Goal: Check status

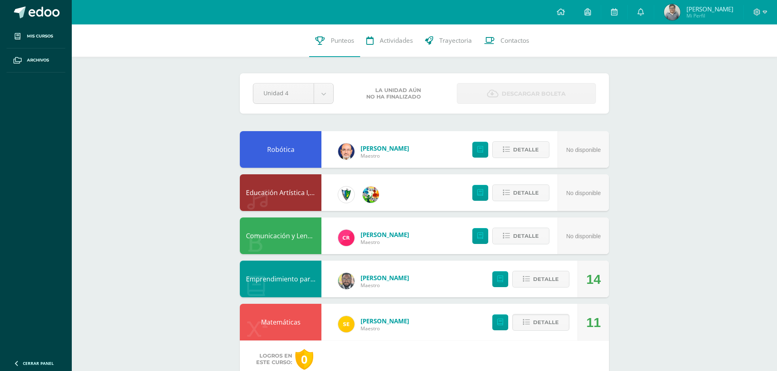
click at [549, 264] on div "Detalle" at bounding box center [528, 279] width 97 height 37
click at [552, 279] on span "Detalle" at bounding box center [546, 279] width 26 height 15
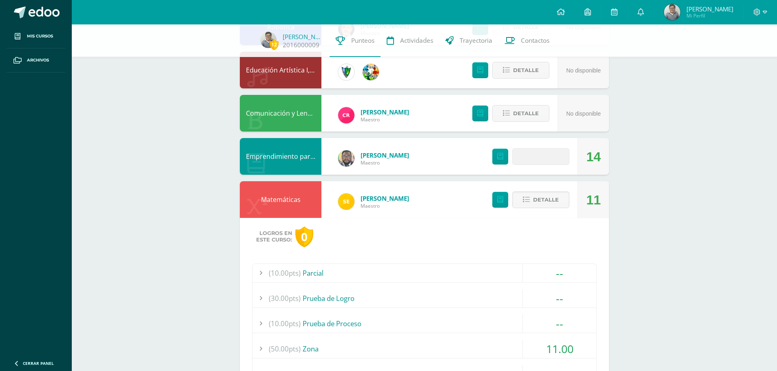
scroll to position [204, 0]
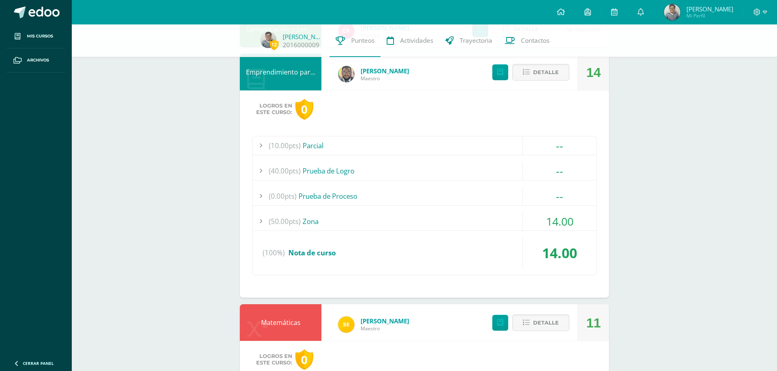
click at [412, 216] on div "(50.00pts) Zona" at bounding box center [424, 221] width 344 height 18
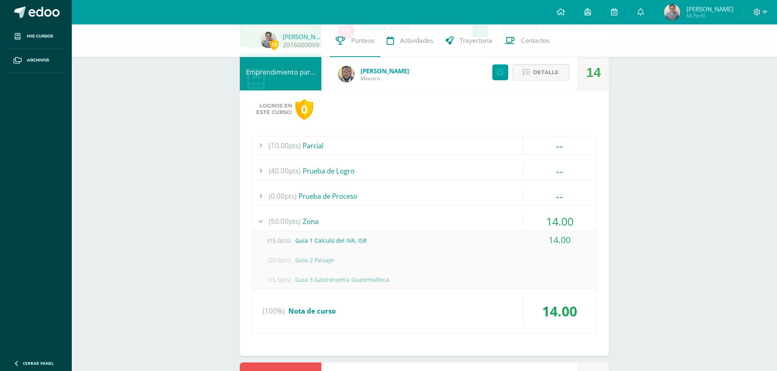
click at [412, 216] on div "(50.00pts) Zona" at bounding box center [424, 221] width 344 height 18
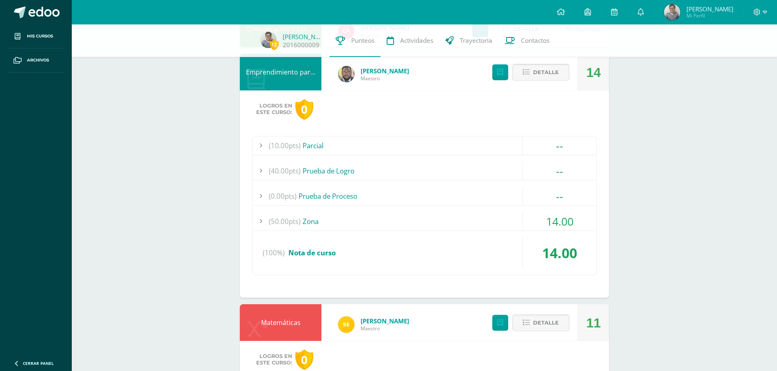
click at [540, 77] on span "Detalle" at bounding box center [546, 72] width 26 height 15
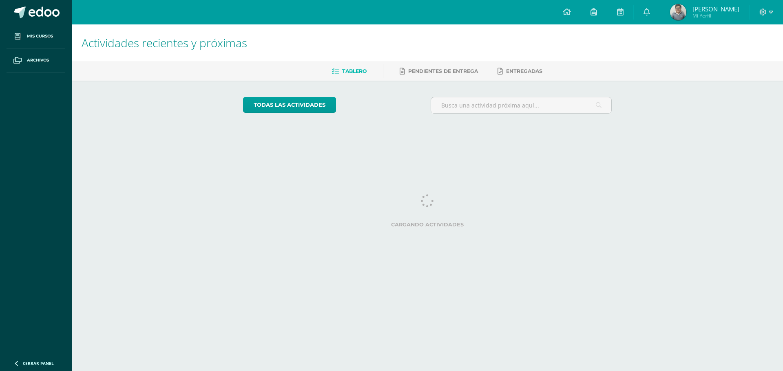
click at [718, 18] on span "Mi Perfil" at bounding box center [715, 15] width 47 height 7
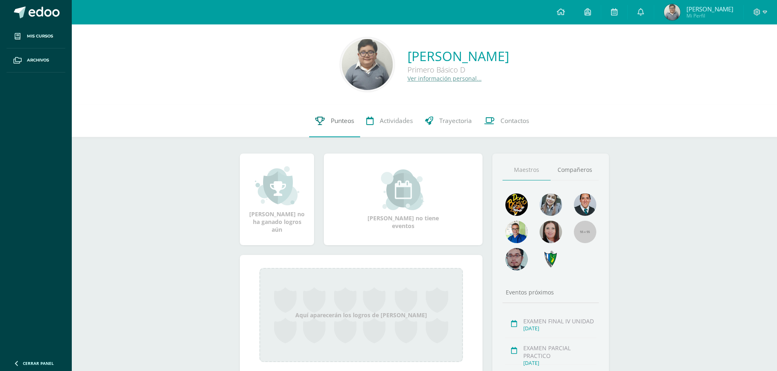
click at [322, 125] on link "Punteos" at bounding box center [334, 121] width 51 height 33
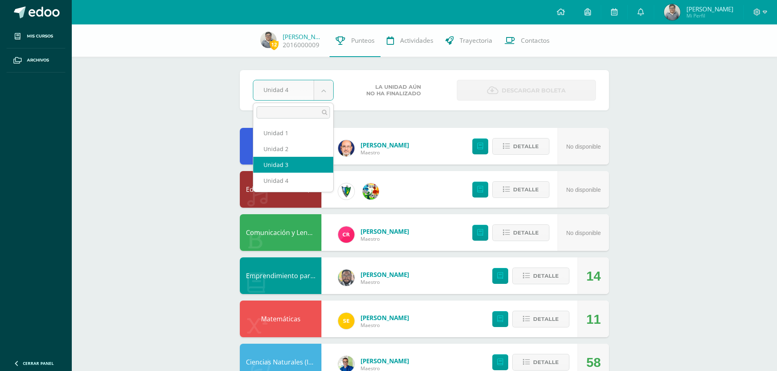
select select "Unidad 3"
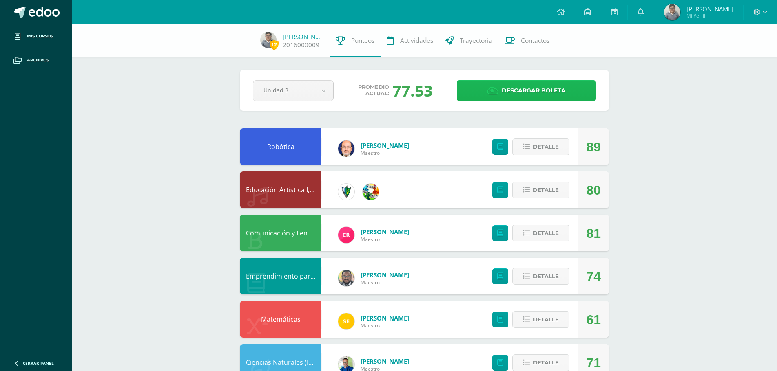
click at [512, 90] on span "Descargar boleta" at bounding box center [533, 91] width 64 height 20
